Goal: Task Accomplishment & Management: Use online tool/utility

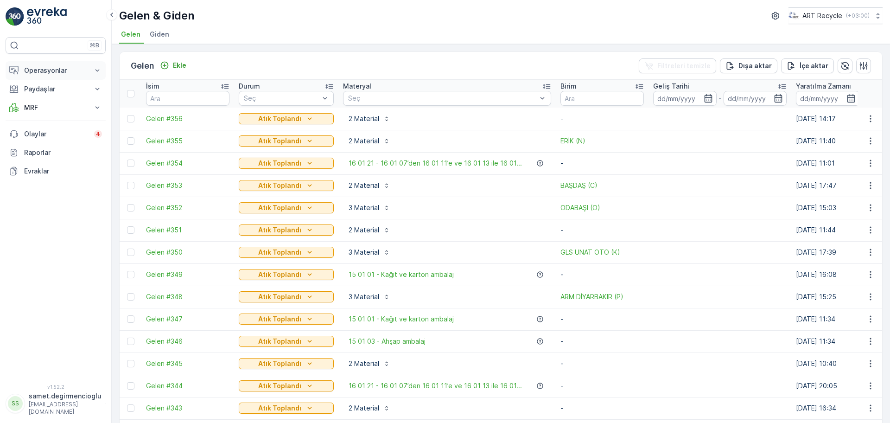
click at [54, 69] on p "Operasyonlar" at bounding box center [55, 70] width 63 height 9
click at [47, 100] on p "Planlama" at bounding box center [37, 99] width 27 height 9
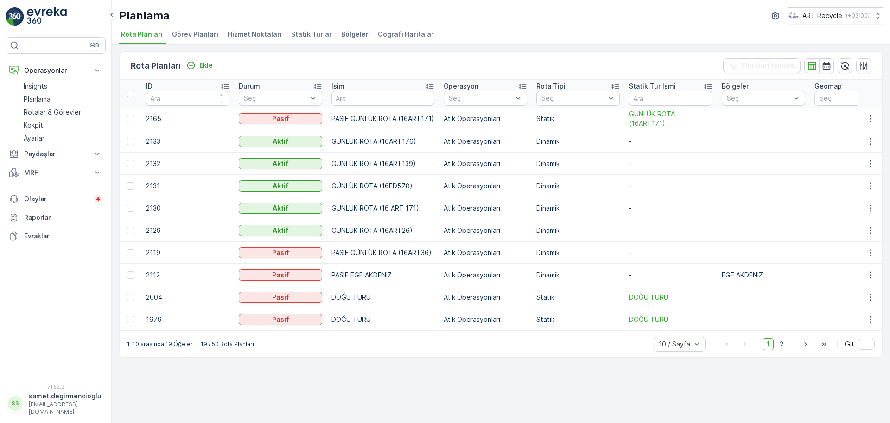
click at [251, 31] on span "Hizmet Noktaları" at bounding box center [255, 34] width 54 height 9
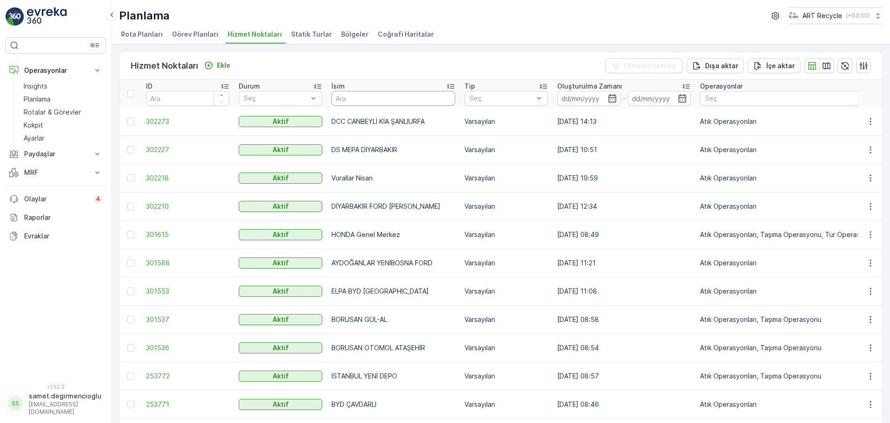
click at [374, 99] on input "text" at bounding box center [393, 98] width 124 height 15
type input "W"
type input "STARWOO"
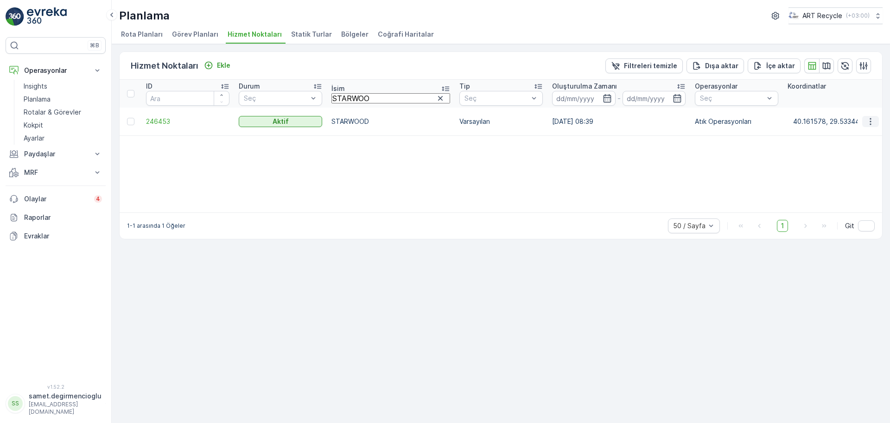
click at [865, 116] on button "button" at bounding box center [870, 121] width 17 height 11
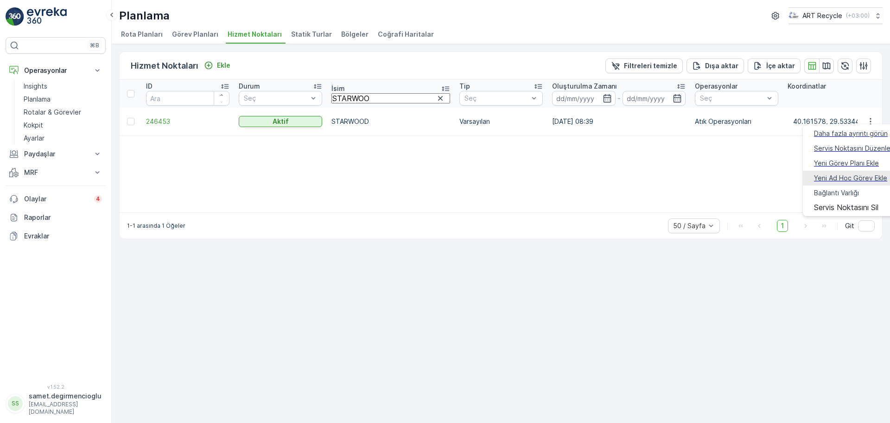
click at [825, 173] on span "Yeni Ad Hoc Görev Ekle" at bounding box center [850, 177] width 73 height 9
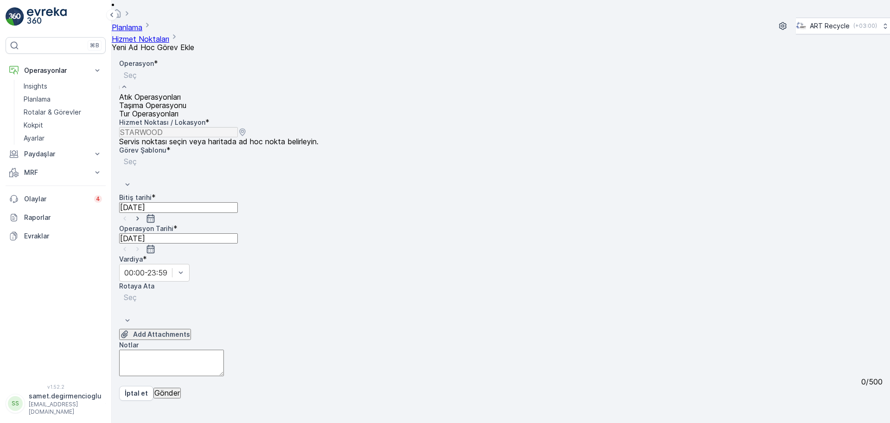
click at [186, 95] on div "Atık Operasyonları" at bounding box center [152, 97] width 67 height 8
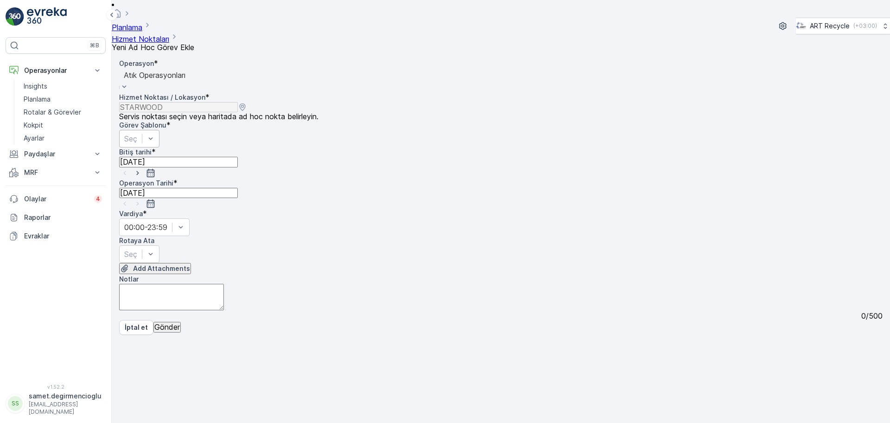
click at [159, 130] on div "Seç" at bounding box center [139, 139] width 40 height 18
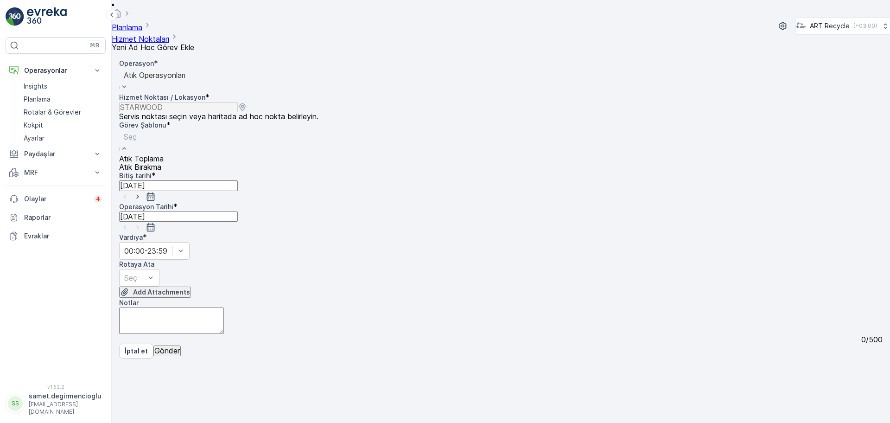
click at [164, 163] on div "Atık Bırakma" at bounding box center [141, 167] width 44 height 8
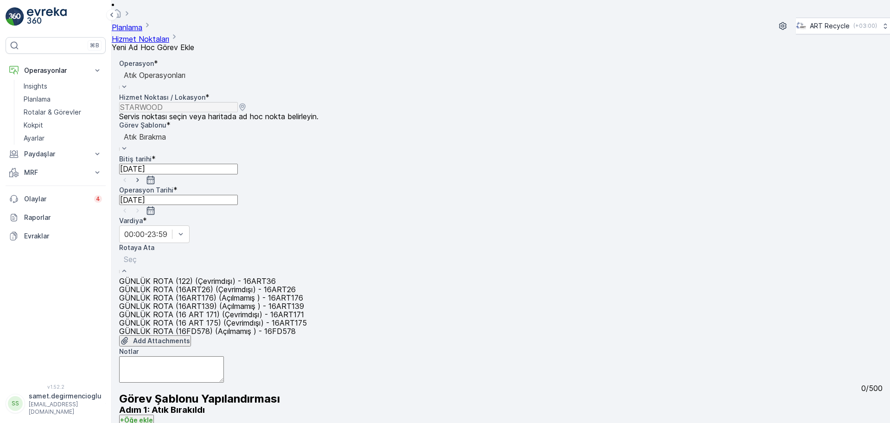
click at [222, 285] on span "GÜNLÜK ROTA (16ART26) (Çevrimdışı) - 16ART26" at bounding box center [207, 289] width 177 height 8
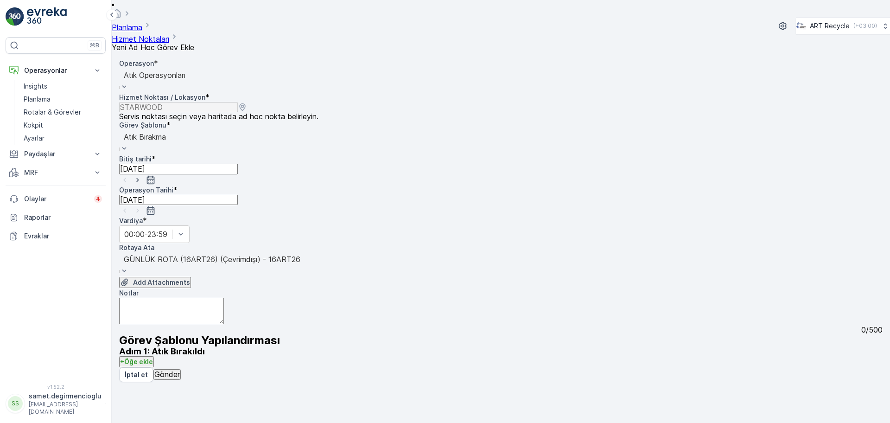
click at [180, 378] on p "Gönder" at bounding box center [166, 374] width 25 height 8
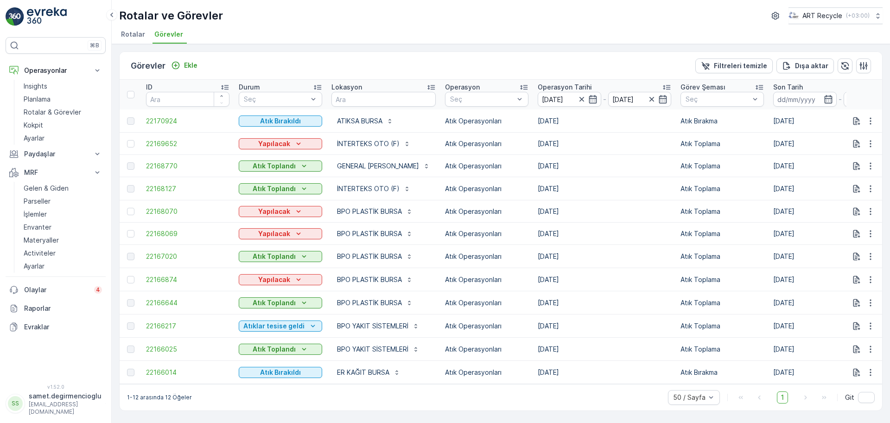
click at [61, 114] on p "Rotalar & Görevler" at bounding box center [52, 112] width 57 height 9
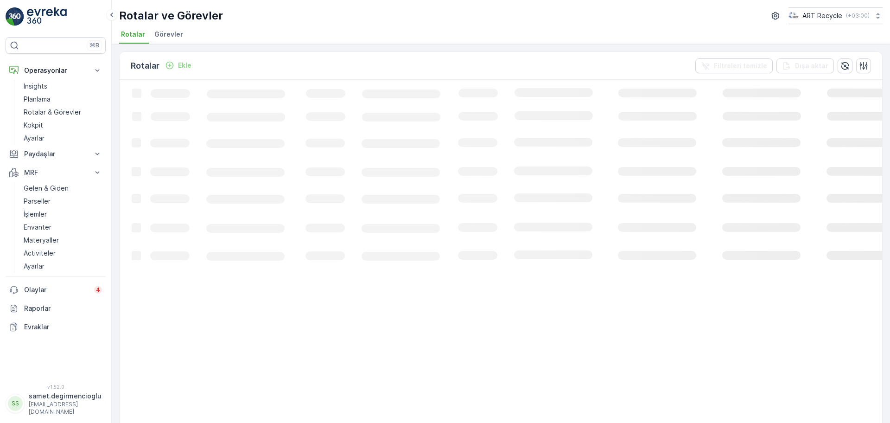
click at [168, 38] on span "Görevler" at bounding box center [168, 34] width 29 height 9
click at [40, 117] on link "Rotalar & Görevler" at bounding box center [63, 112] width 86 height 13
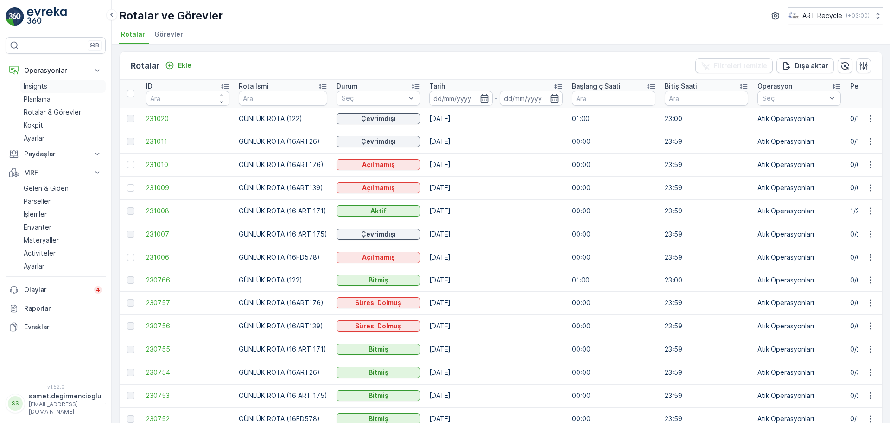
click at [34, 94] on link "Planlama" at bounding box center [63, 99] width 86 height 13
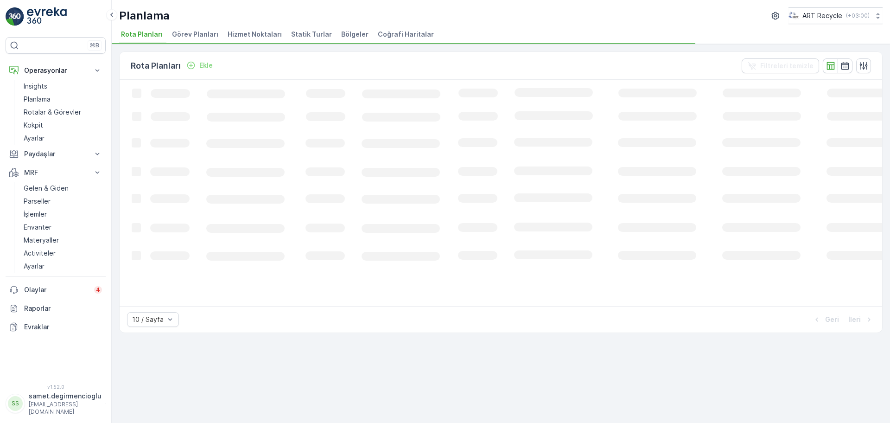
click at [220, 39] on ul "Rota Planları Görev Planları Hizmet Noktaları Statik Turlar Bölgeler Coğrafi Ha…" at bounding box center [497, 36] width 756 height 16
click at [236, 33] on span "Hizmet Noktaları" at bounding box center [255, 34] width 54 height 9
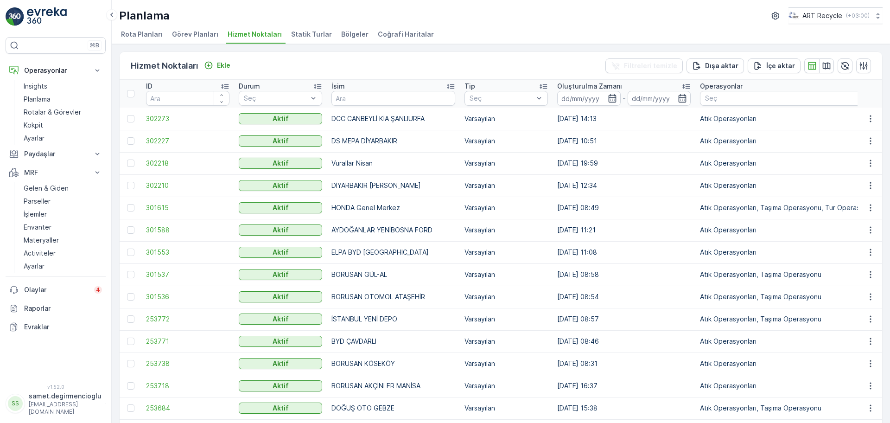
click at [368, 95] on input "text" at bounding box center [393, 98] width 124 height 15
type input "starw"
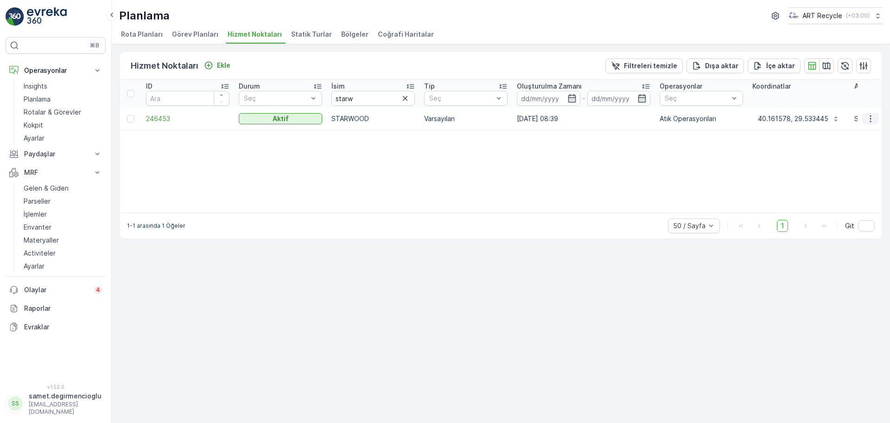
click at [869, 117] on icon "button" at bounding box center [870, 118] width 9 height 9
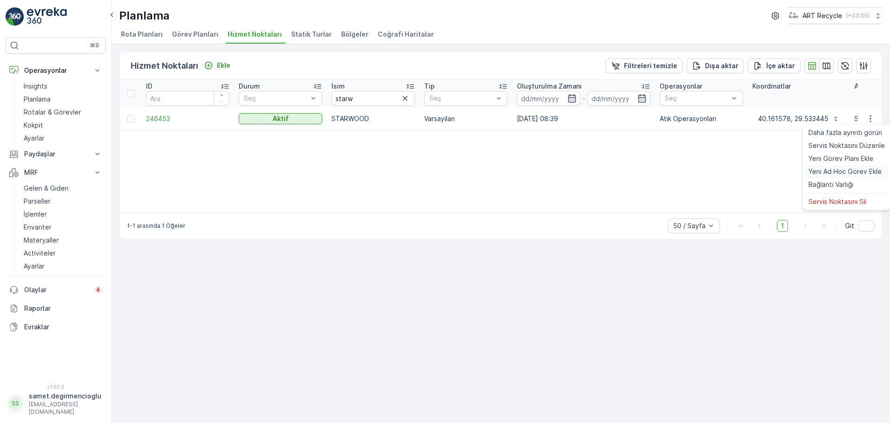
click at [840, 168] on span "Yeni Ad Hoc Görev Ekle" at bounding box center [844, 171] width 73 height 9
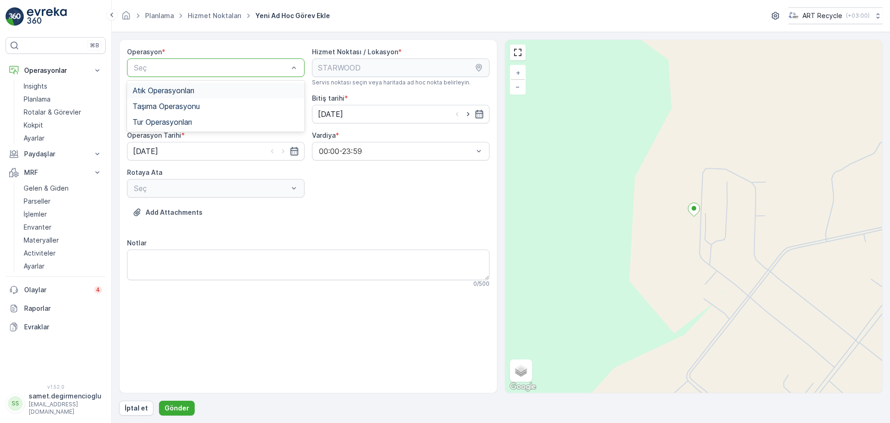
click at [197, 92] on div "Atık Operasyonları" at bounding box center [216, 90] width 166 height 8
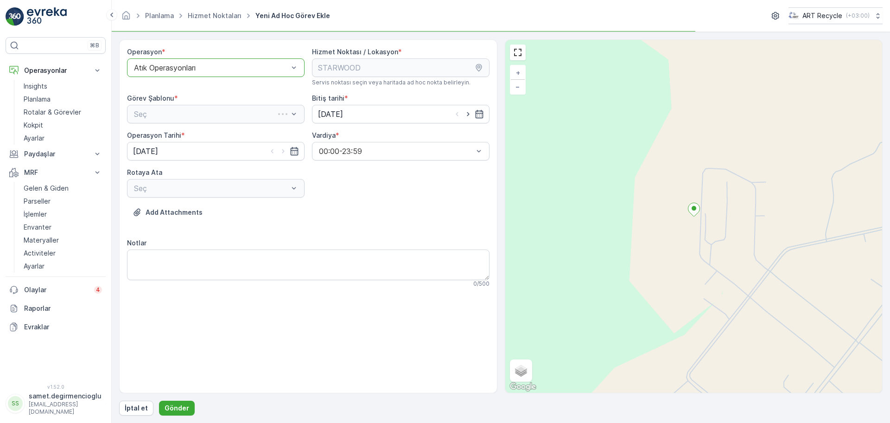
click at [192, 111] on div "Seç" at bounding box center [216, 114] width 178 height 19
click at [193, 111] on div "Seç" at bounding box center [216, 114] width 178 height 19
click at [193, 110] on div "Seç" at bounding box center [216, 114] width 178 height 19
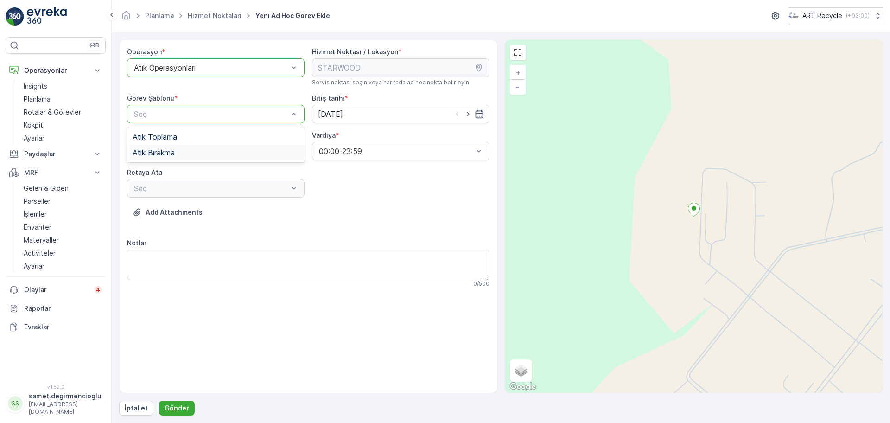
click at [170, 151] on span "Atık Bırakma" at bounding box center [154, 152] width 42 height 8
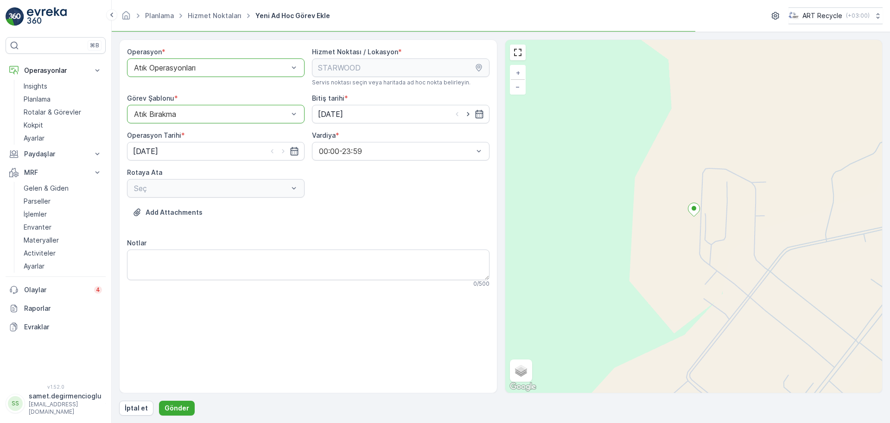
click at [190, 189] on div "Seç" at bounding box center [216, 188] width 178 height 19
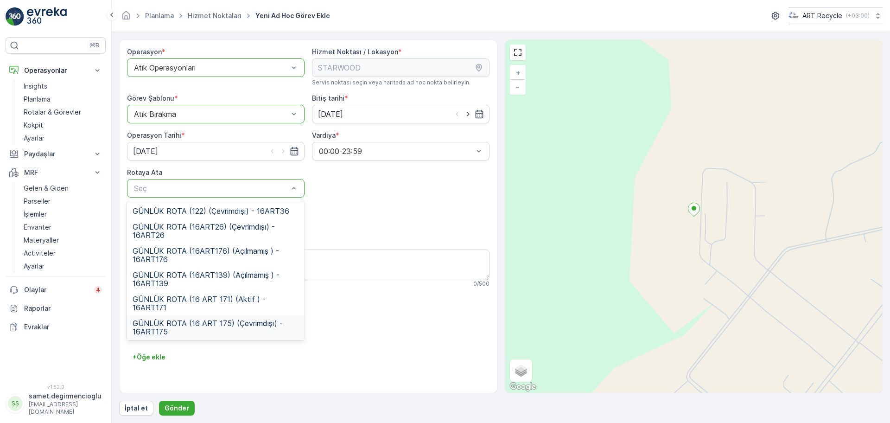
click at [220, 334] on span "GÜNLÜK ROTA (16 ART 175) (Çevrimdışı) - 16ART175" at bounding box center [216, 327] width 166 height 17
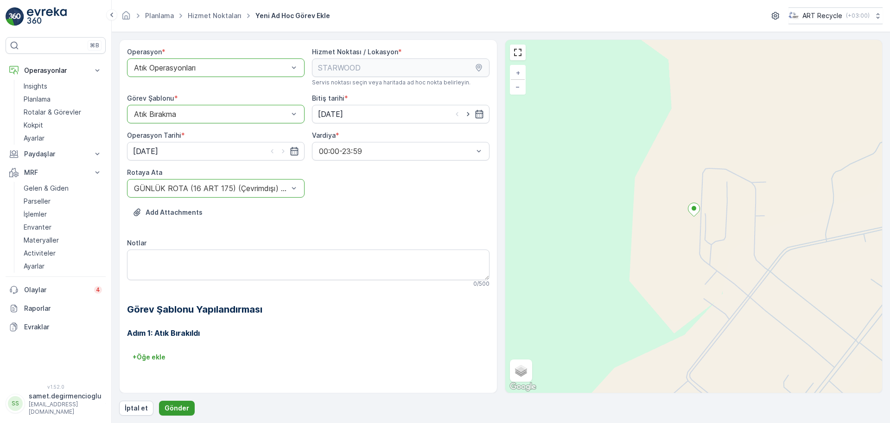
click at [180, 406] on p "Gönder" at bounding box center [177, 407] width 25 height 9
